Goal: Navigation & Orientation: Find specific page/section

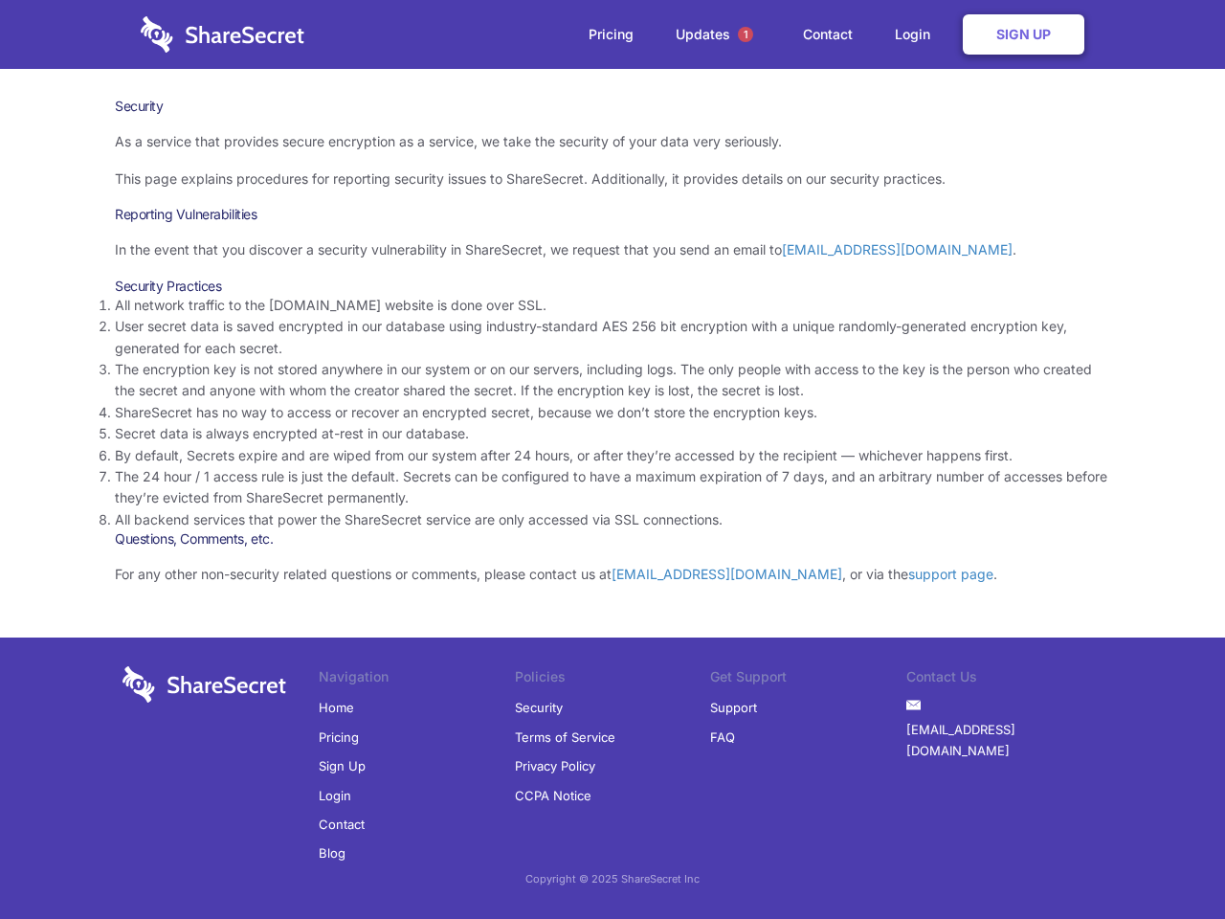
click at [612, 459] on li "By default, Secrets expire and are wiped from our system after 24 hours, or aft…" at bounding box center [612, 455] width 995 height 21
click at [745, 34] on span "1" at bounding box center [745, 34] width 15 height 15
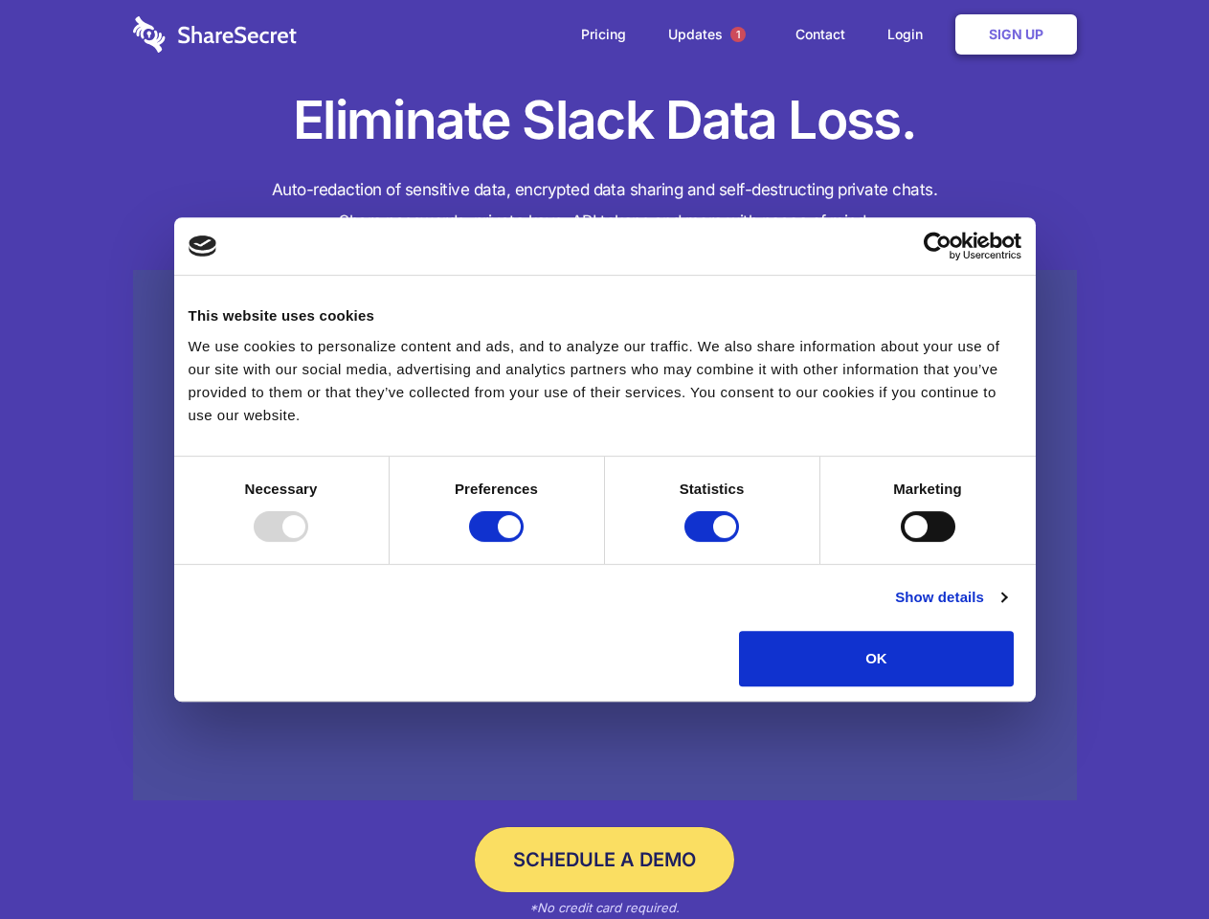
click at [308, 542] on div at bounding box center [281, 526] width 55 height 31
click at [523, 542] on input "Preferences" at bounding box center [496, 526] width 55 height 31
checkbox input "false"
click at [714, 542] on input "Statistics" at bounding box center [711, 526] width 55 height 31
checkbox input "false"
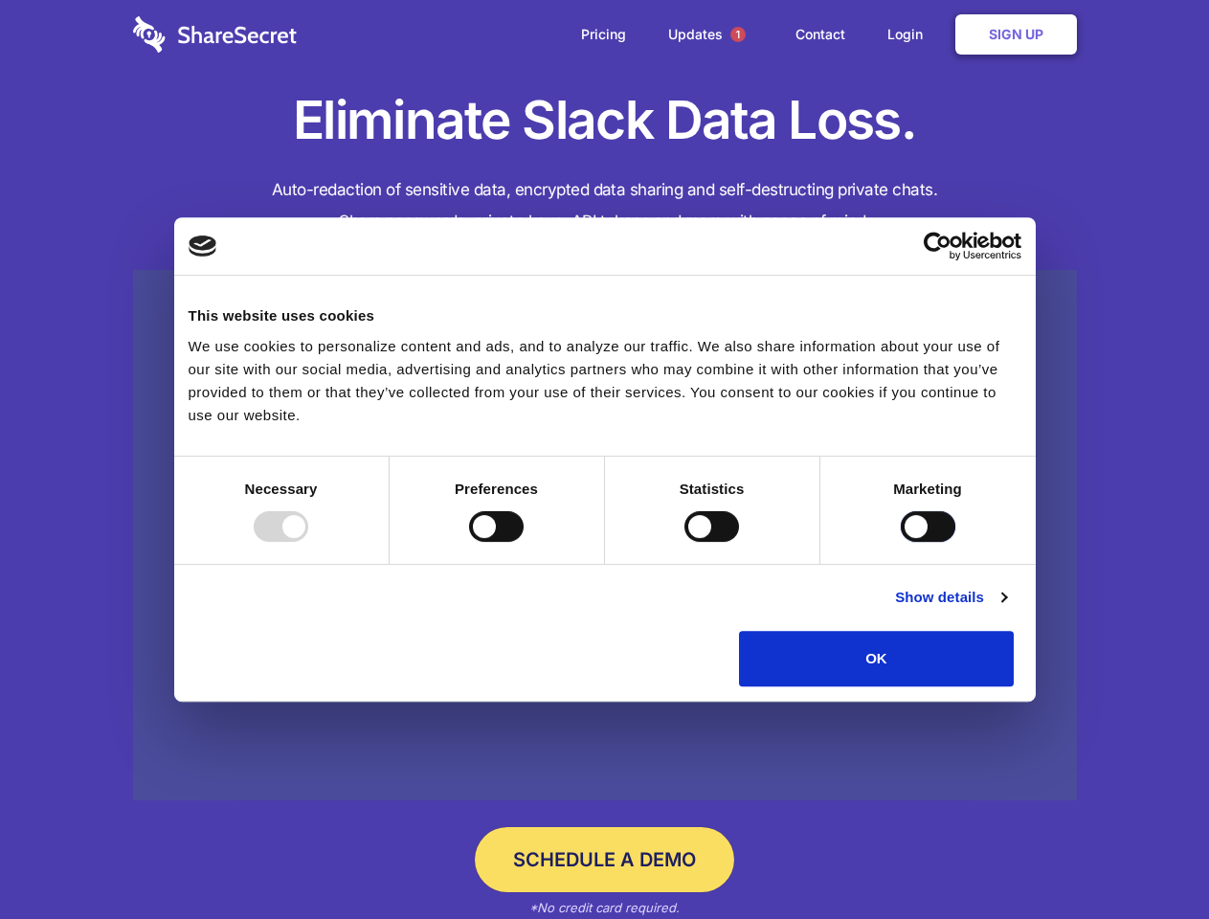
click at [901, 542] on input "Marketing" at bounding box center [928, 526] width 55 height 31
click at [1006, 609] on link "Show details" at bounding box center [950, 597] width 111 height 23
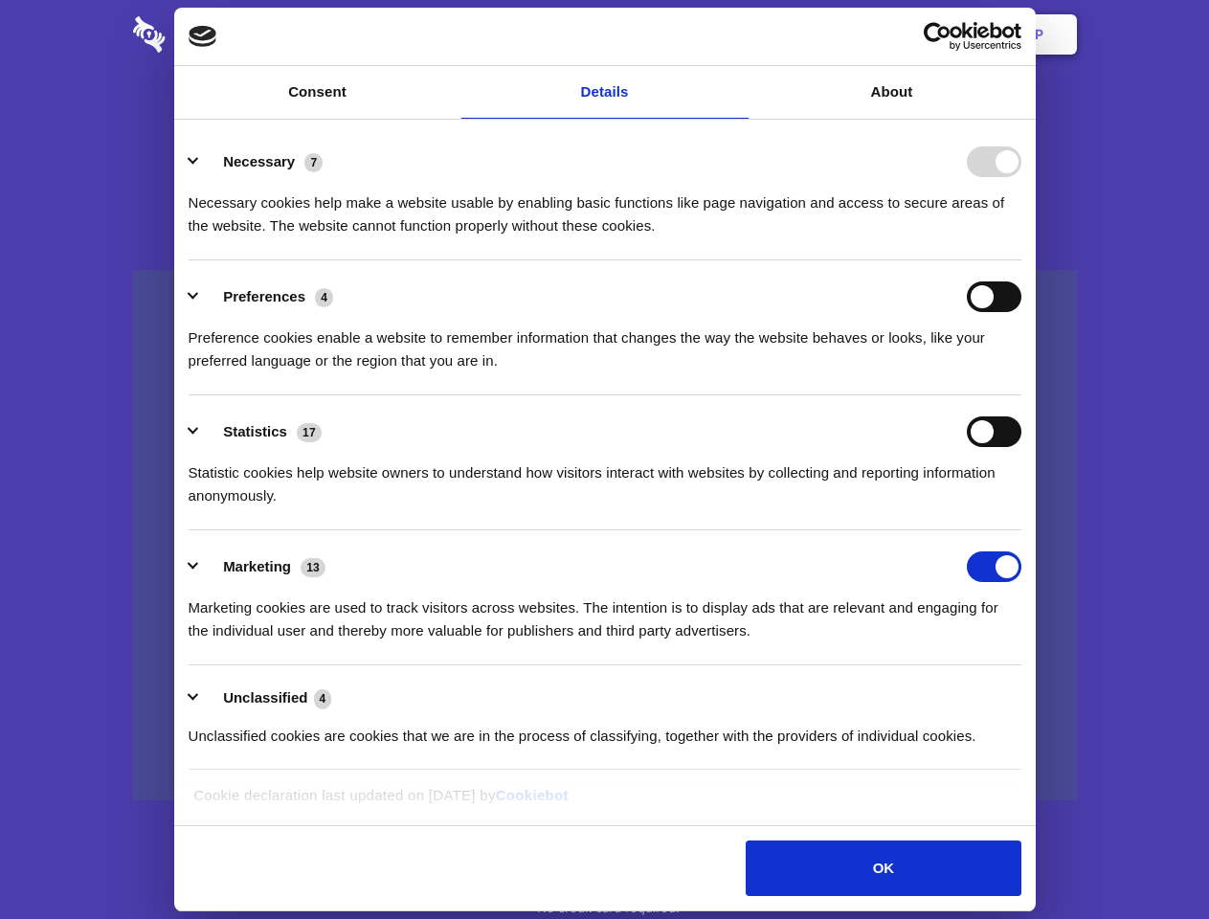
click at [1057, 693] on link at bounding box center [605, 535] width 944 height 531
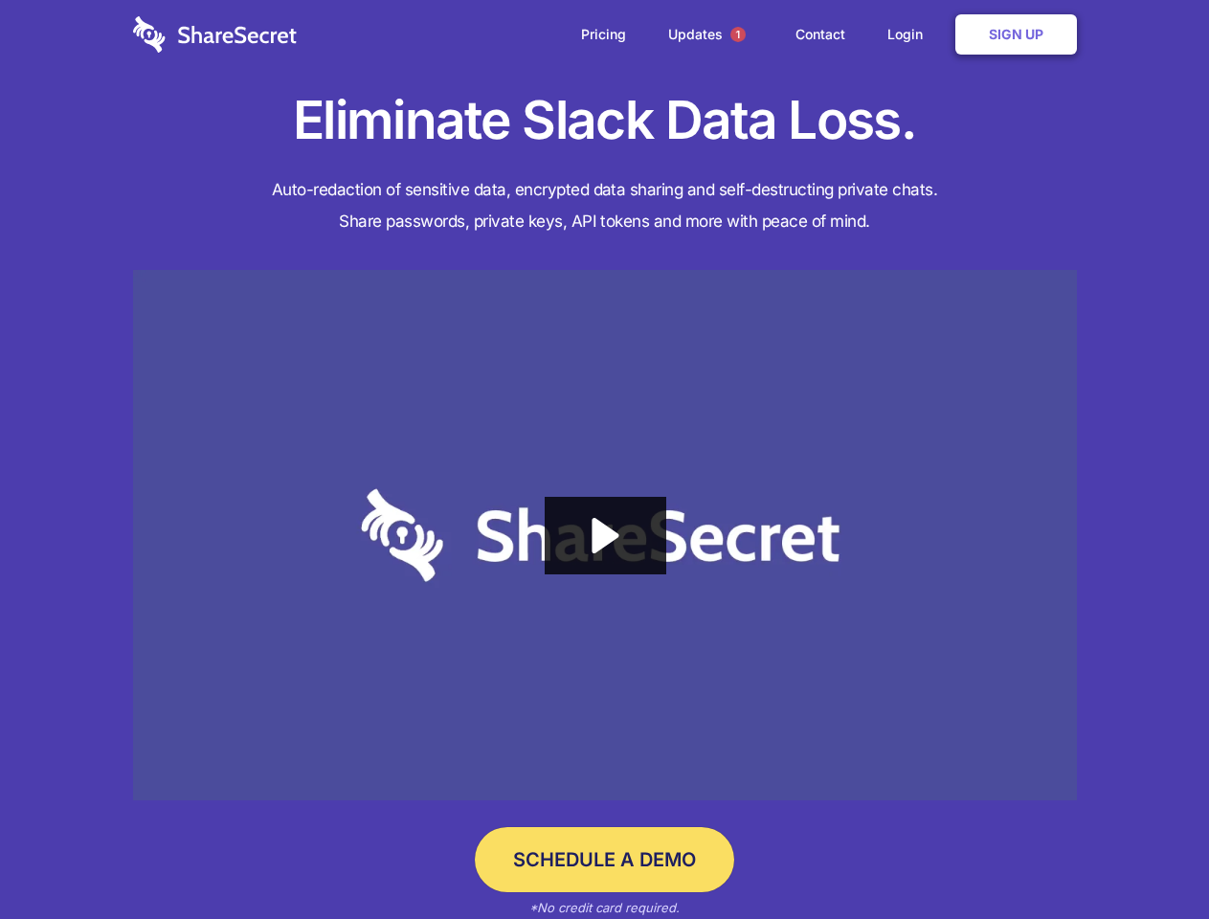
click at [737, 34] on span "1" at bounding box center [737, 34] width 15 height 15
